Goal: Task Accomplishment & Management: Use online tool/utility

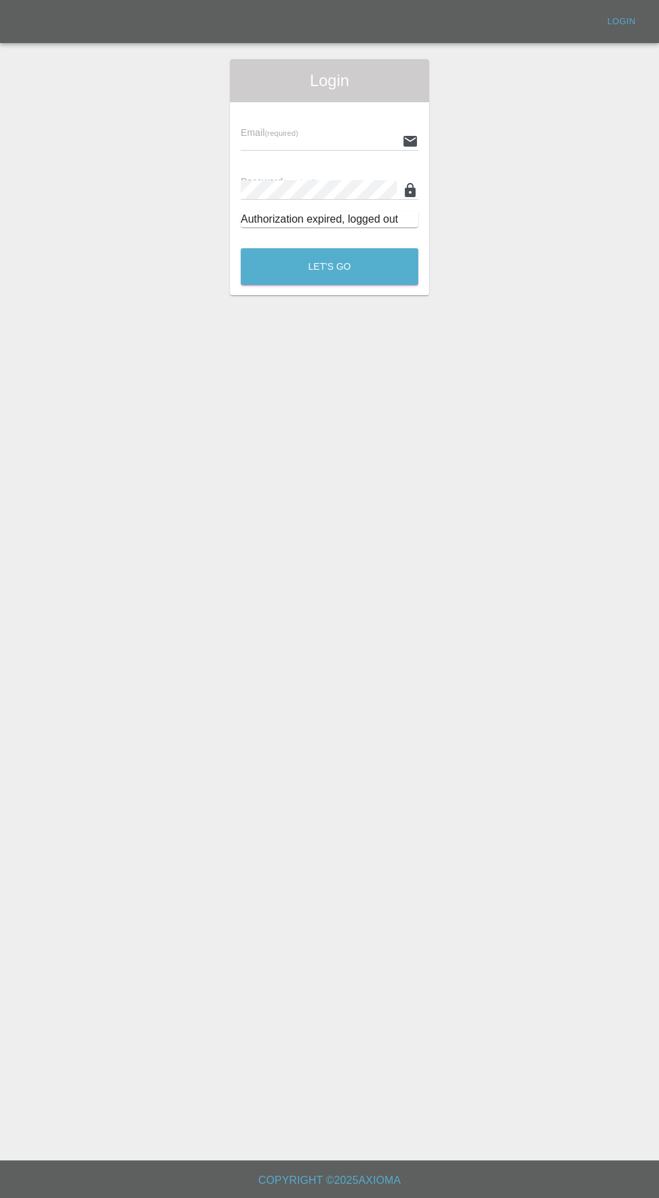
click at [333, 139] on input "text" at bounding box center [319, 141] width 156 height 20
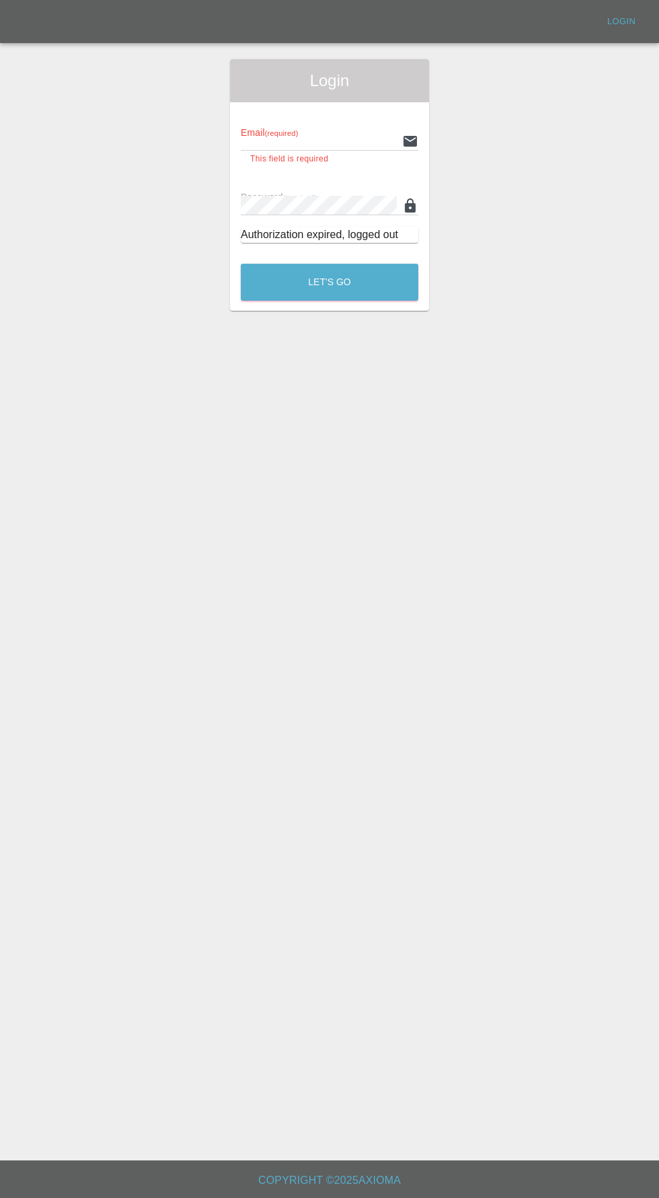
type input "[EMAIL_ADDRESS][DOMAIN_NAME]"
click at [241, 264] on button "Let's Go" at bounding box center [330, 282] width 178 height 37
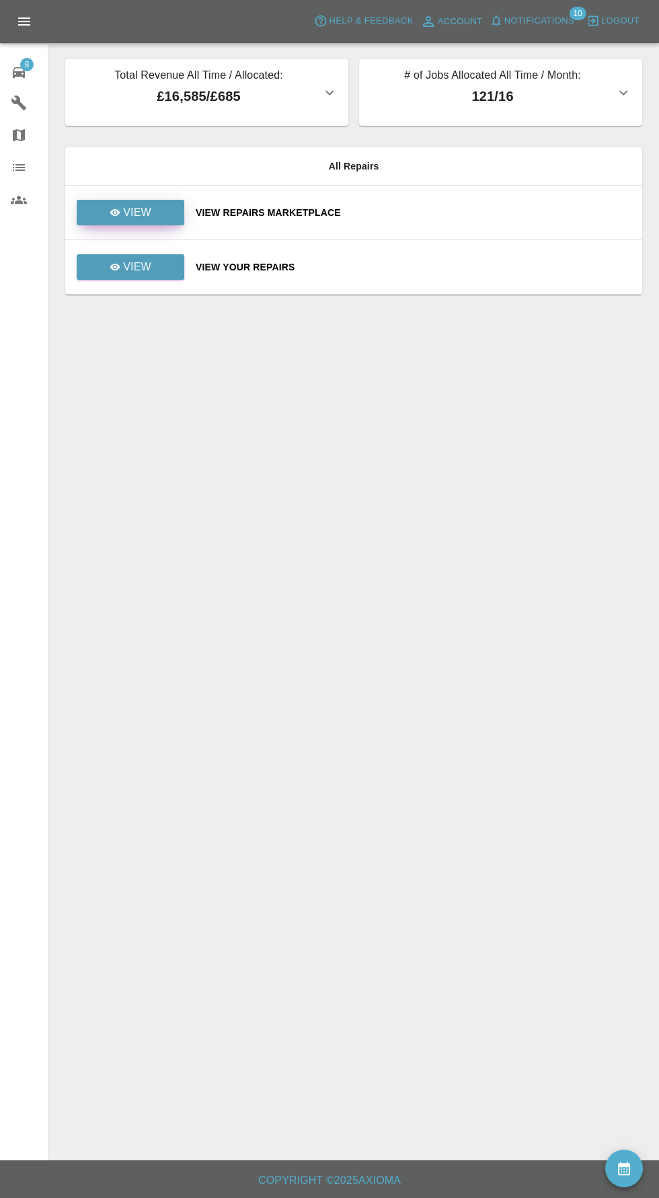
click at [161, 207] on link "View" at bounding box center [131, 213] width 108 height 26
